Goal: Information Seeking & Learning: Learn about a topic

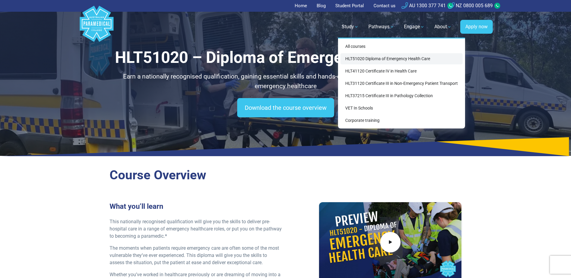
click at [361, 58] on link "HLT51020 Diploma of Emergency Health Care" at bounding box center [402, 58] width 122 height 11
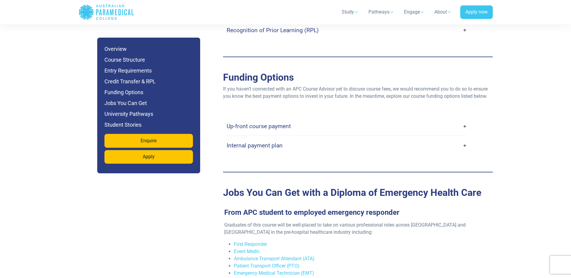
scroll to position [1836, 0]
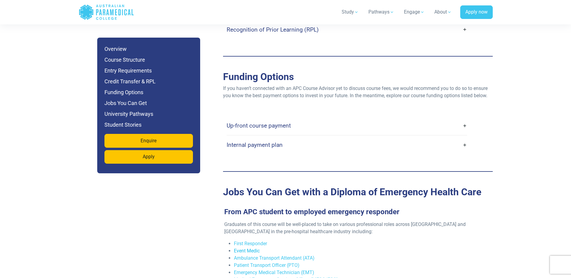
click at [250, 248] on link "Event Medic" at bounding box center [247, 251] width 26 height 6
click at [262, 255] on link "Ambulance Transport Attendant (ATA)" at bounding box center [274, 258] width 81 height 6
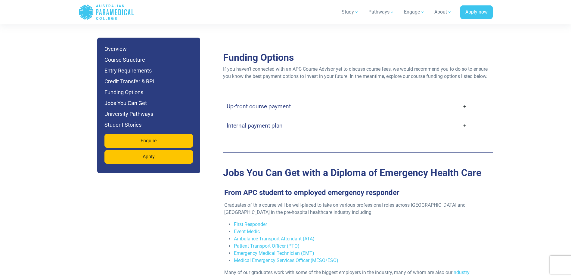
scroll to position [1867, 0]
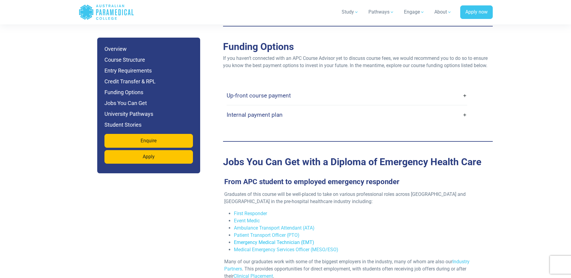
click at [289, 240] on link "Emergency Medical Technician (EMT)" at bounding box center [274, 243] width 80 height 6
click at [266, 247] on link "Medical Emergency Services Officer (MESO/ESO)" at bounding box center [286, 250] width 104 height 6
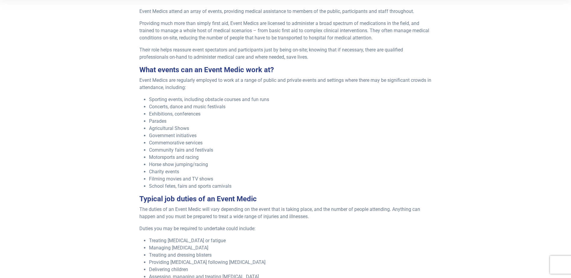
scroll to position [211, 0]
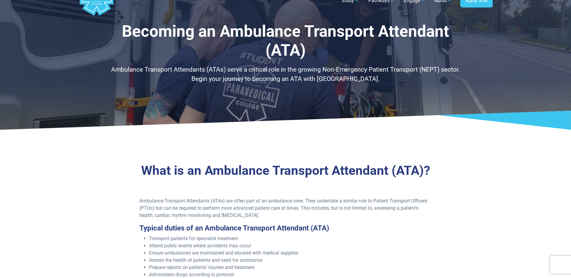
scroll to position [60, 0]
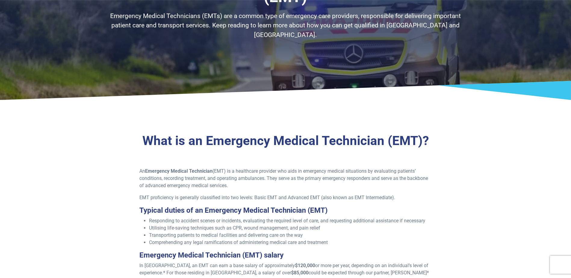
scroll to position [90, 0]
